Goal: Task Accomplishment & Management: Use online tool/utility

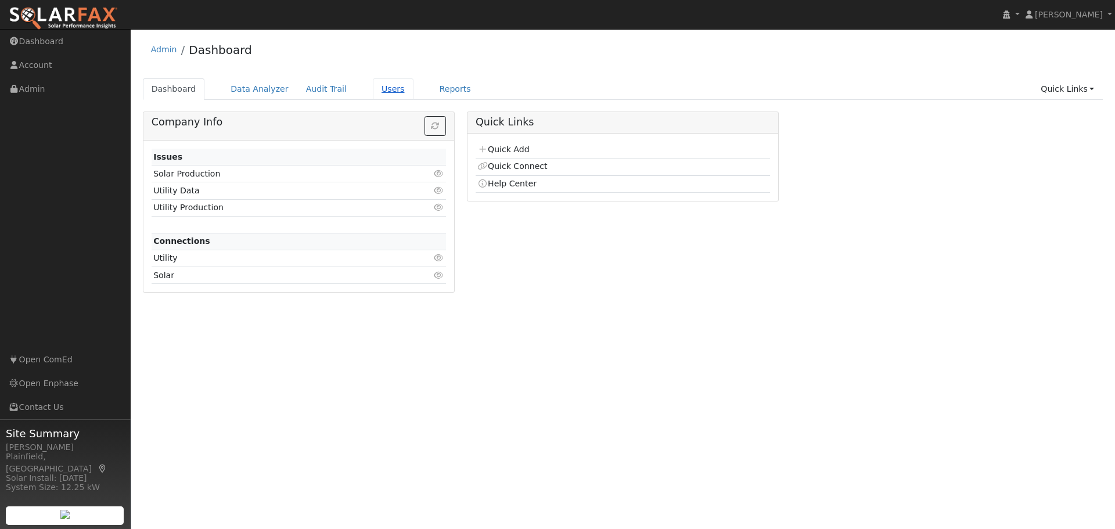
click at [378, 89] on link "Users" at bounding box center [393, 88] width 41 height 21
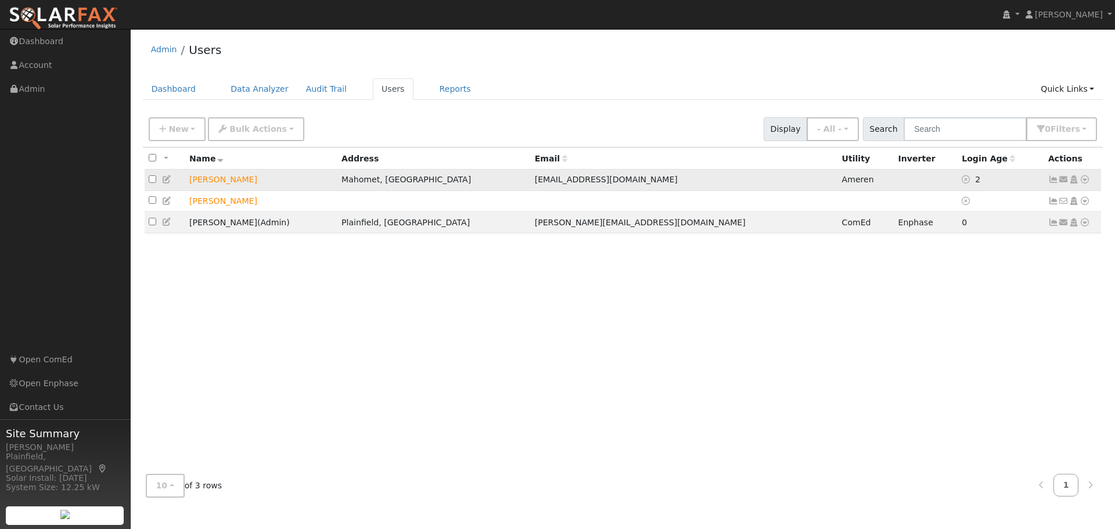
click at [1088, 183] on icon at bounding box center [1085, 179] width 10 height 8
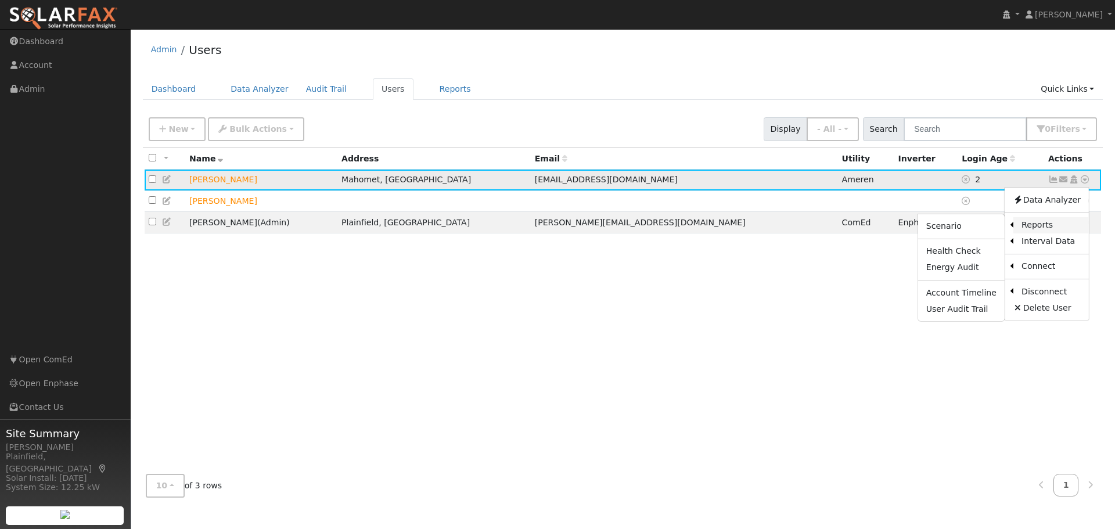
click at [1043, 231] on link "Reports" at bounding box center [1051, 225] width 76 height 16
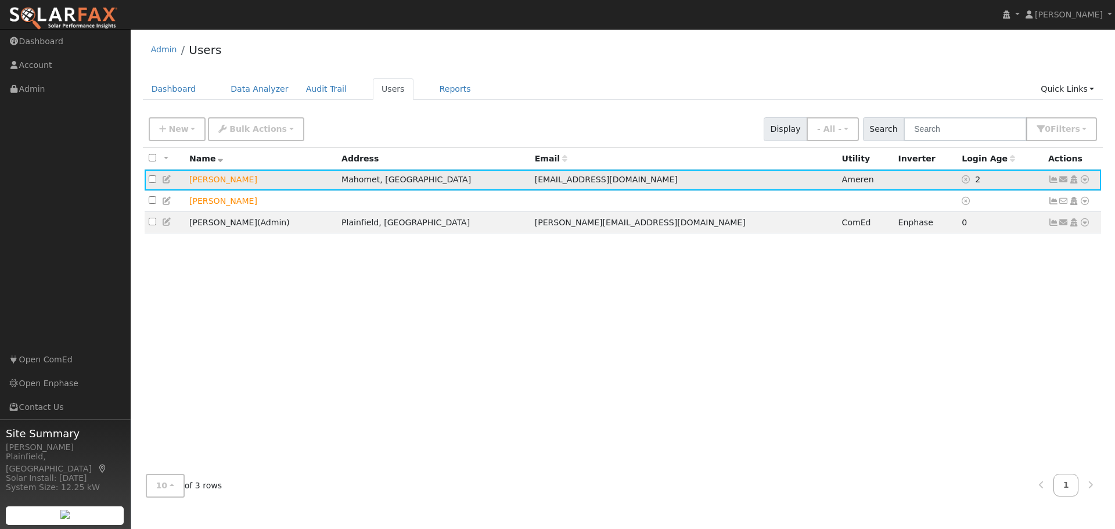
click at [1084, 181] on icon at bounding box center [1085, 179] width 10 height 8
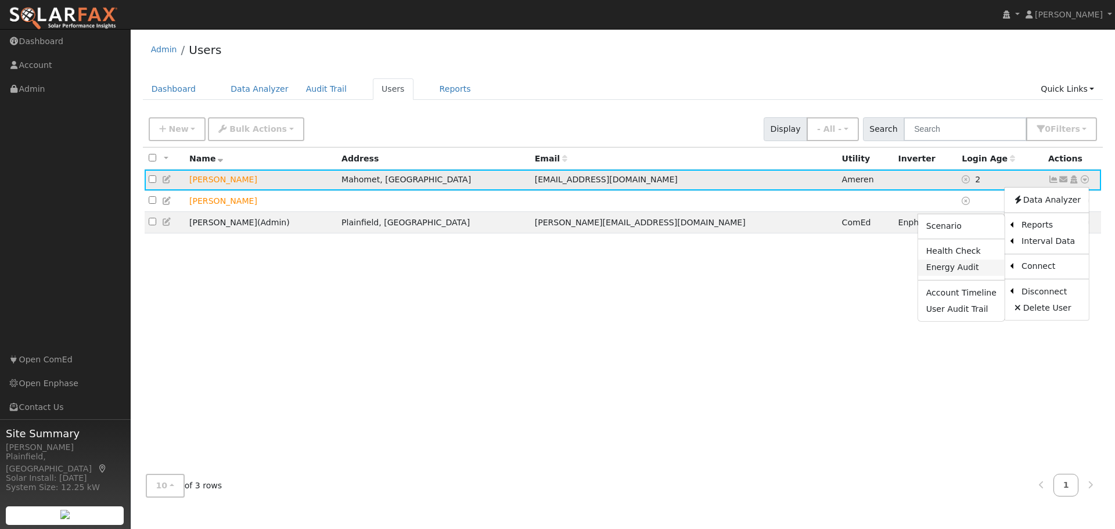
click at [972, 269] on link "Energy Audit" at bounding box center [961, 268] width 87 height 16
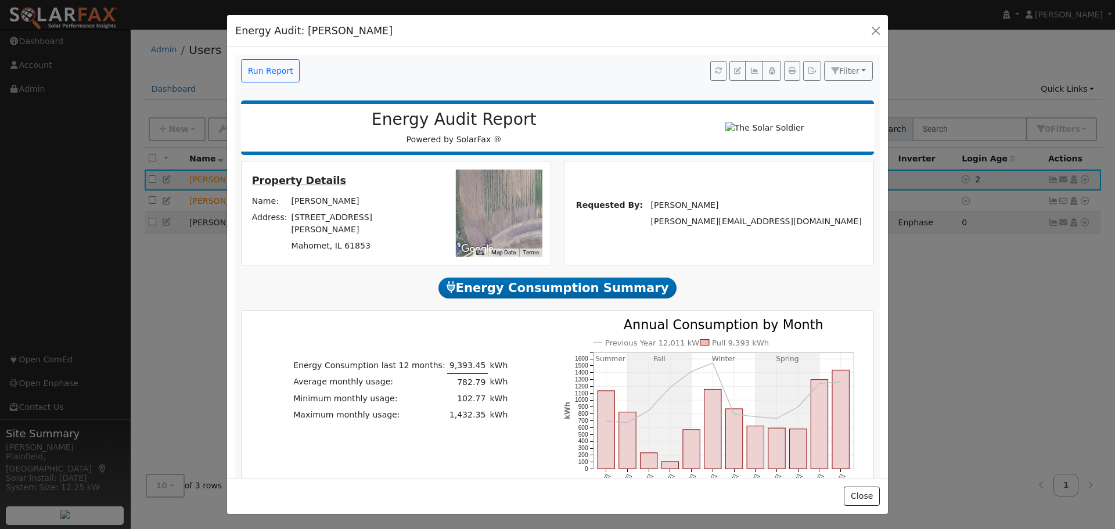
drag, startPoint x: 512, startPoint y: 233, endPoint x: 527, endPoint y: 239, distance: 16.2
click at [538, 239] on div "← Move left → Move right ↑ Move up ↓ Move down + Zoom in - Zoom out Home Jump l…" at bounding box center [485, 213] width 127 height 87
drag, startPoint x: 489, startPoint y: 222, endPoint x: 540, endPoint y: 217, distance: 50.7
click at [540, 218] on div "← Move left → Move right ↑ Move up ↓ Move down + Zoom in - Zoom out Home Jump l…" at bounding box center [485, 213] width 127 height 87
drag, startPoint x: 483, startPoint y: 223, endPoint x: 489, endPoint y: 184, distance: 40.0
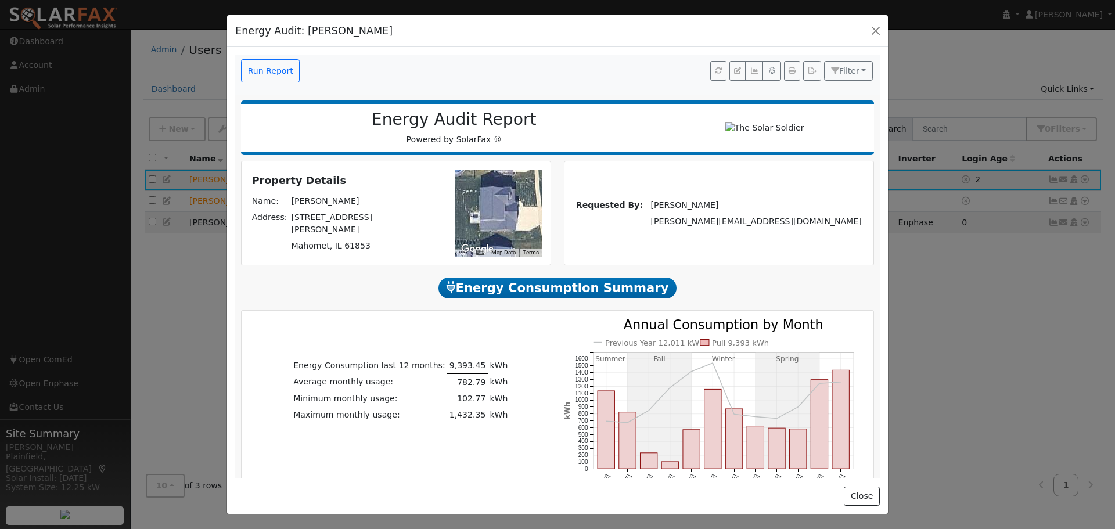
click at [489, 184] on div at bounding box center [498, 213] width 87 height 87
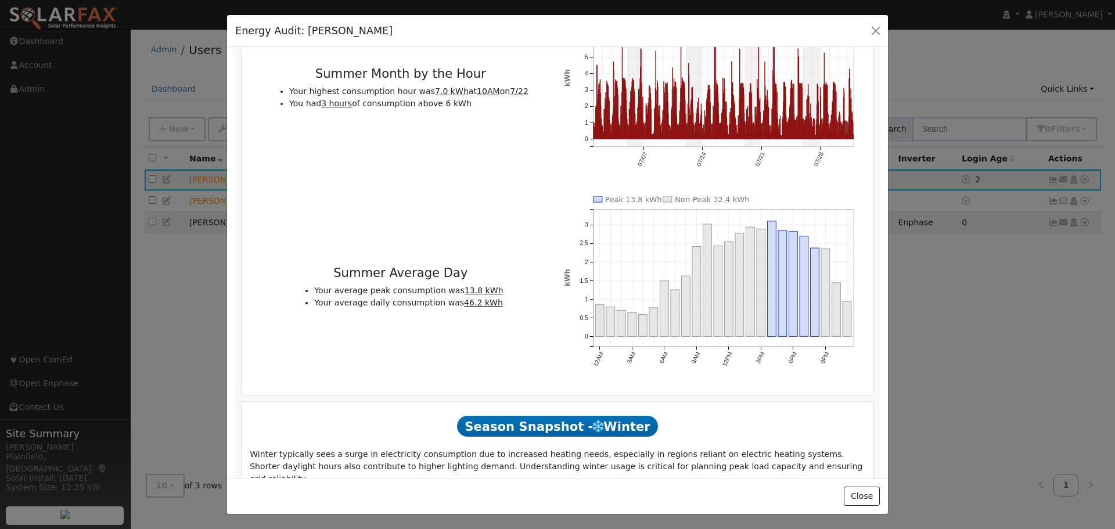
scroll to position [1045, 0]
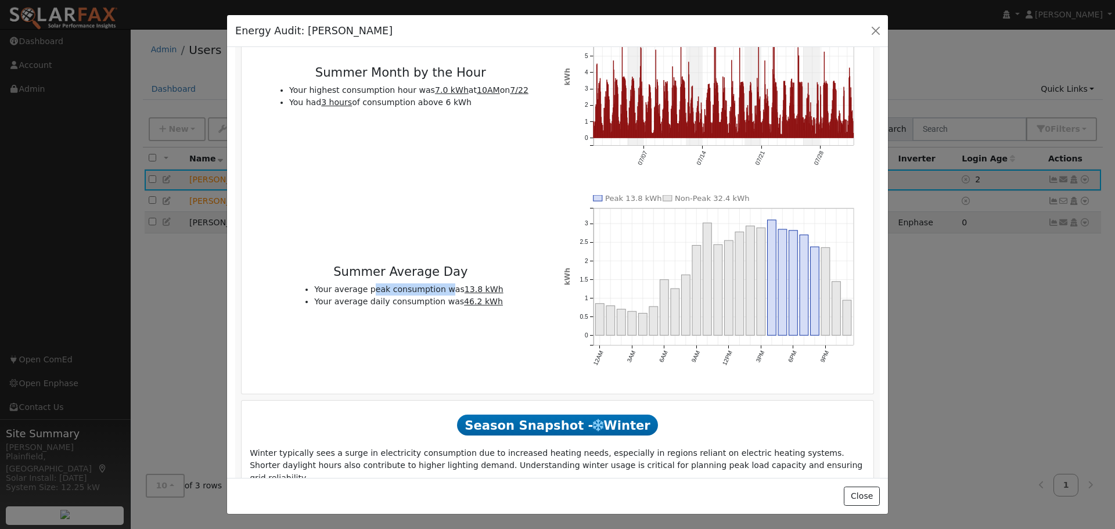
drag, startPoint x: 378, startPoint y: 268, endPoint x: 446, endPoint y: 267, distance: 68.5
click at [446, 283] on li "Your average peak consumption was 13.8 kWh" at bounding box center [408, 289] width 189 height 12
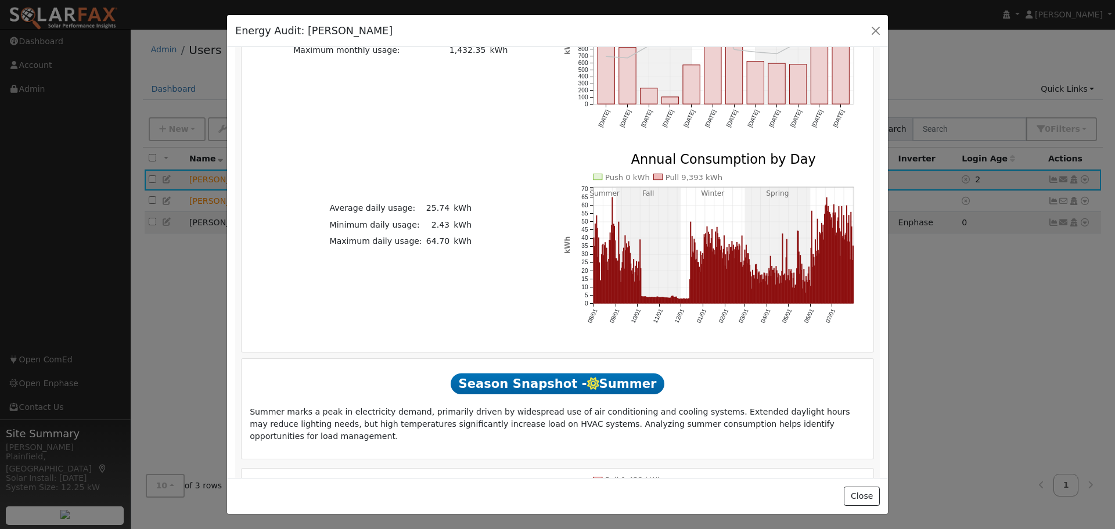
scroll to position [290, 0]
